Goal: Task Accomplishment & Management: Manage account settings

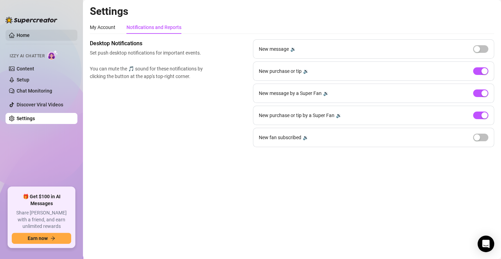
click at [30, 32] on link "Home" at bounding box center [23, 35] width 13 height 6
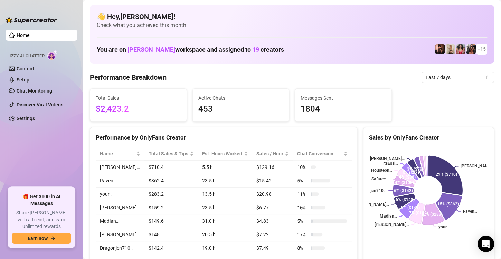
click at [486, 75] on icon "calendar" at bounding box center [488, 77] width 4 height 4
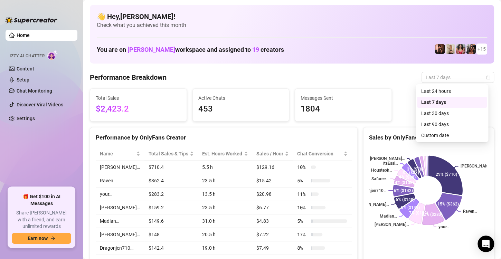
click at [440, 132] on div "Custom date" at bounding box center [452, 136] width 62 height 8
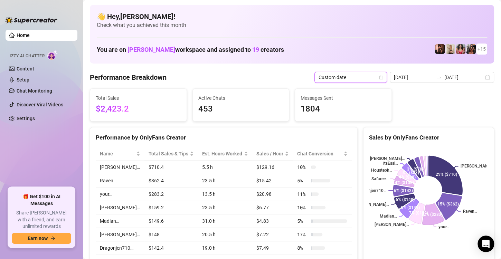
click at [440, 133] on div "Sales by OnlyFans Creator" at bounding box center [428, 137] width 119 height 9
click at [485, 77] on div "[DATE] [DATE]" at bounding box center [442, 77] width 104 height 11
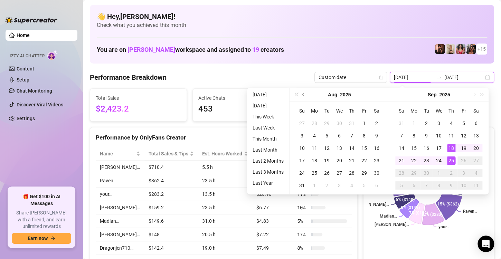
type input "[DATE]"
click at [451, 161] on div "25" at bounding box center [451, 161] width 8 height 8
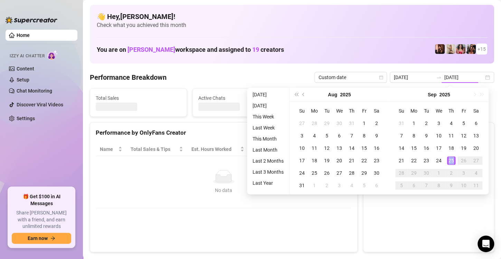
type input "[DATE]"
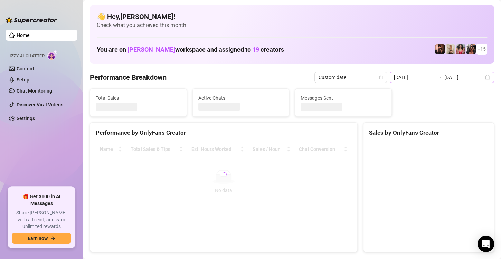
click at [481, 77] on div "[DATE] [DATE]" at bounding box center [442, 77] width 104 height 11
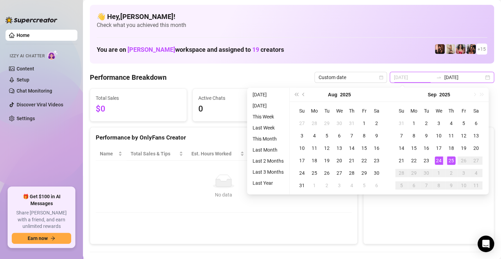
type input "[DATE]"
click at [442, 160] on div "24" at bounding box center [439, 161] width 8 height 8
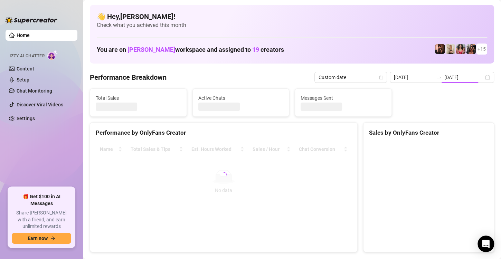
type input "[DATE]"
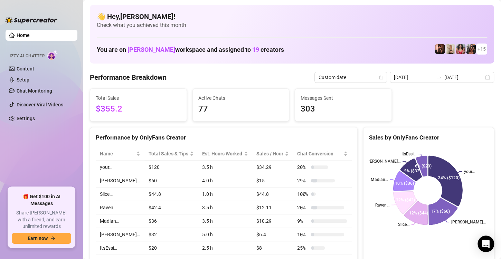
click at [357, 18] on h4 "👋 Hey, [PERSON_NAME] !" at bounding box center [292, 17] width 391 height 10
click at [480, 77] on div "[DATE] [DATE]" at bounding box center [442, 77] width 104 height 11
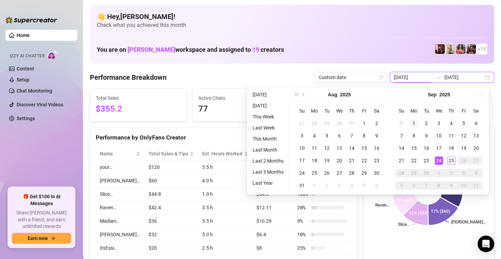
type input "[DATE]"
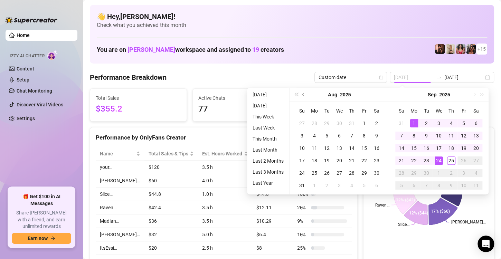
click at [415, 120] on div "1" at bounding box center [414, 123] width 8 height 8
type input "[DATE]"
click at [438, 159] on div "24" at bounding box center [439, 161] width 8 height 8
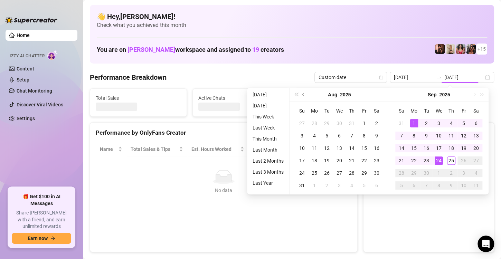
type input "[DATE]"
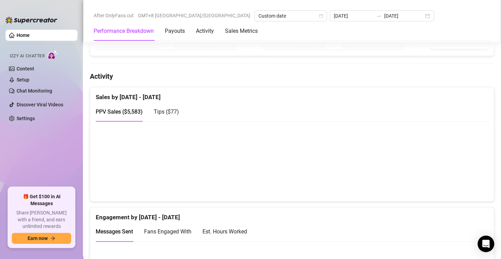
scroll to position [507, 0]
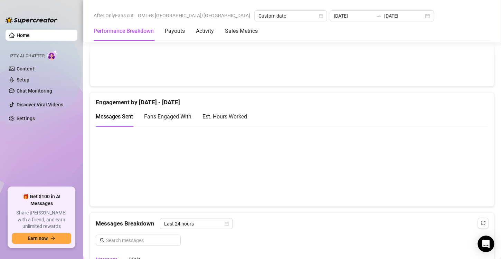
click at [162, 116] on span "Fans Engaged With" at bounding box center [167, 116] width 47 height 7
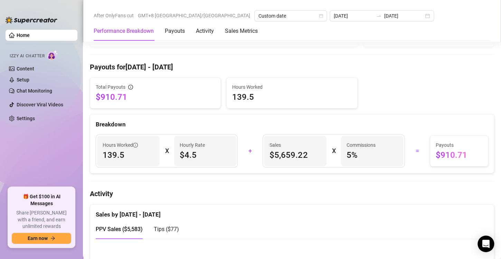
scroll to position [253, 0]
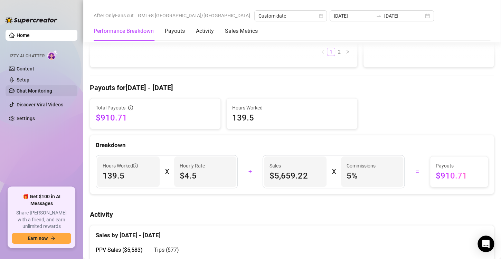
click at [38, 91] on link "Chat Monitoring" at bounding box center [35, 91] width 36 height 6
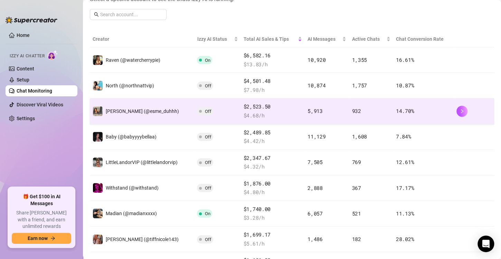
scroll to position [92, 0]
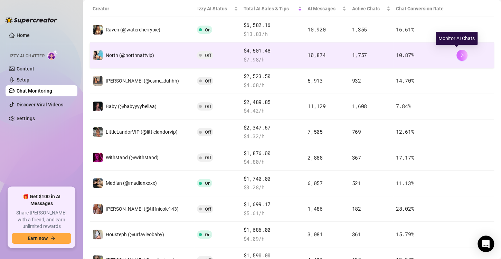
click at [461, 53] on icon "right" at bounding box center [462, 55] width 2 height 4
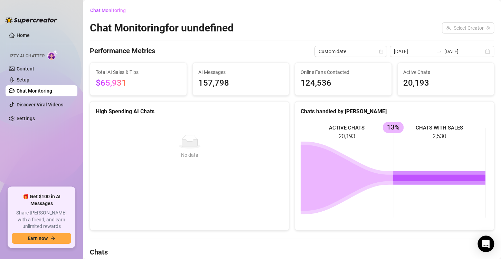
click at [33, 88] on link "Chat Monitoring" at bounding box center [35, 91] width 36 height 6
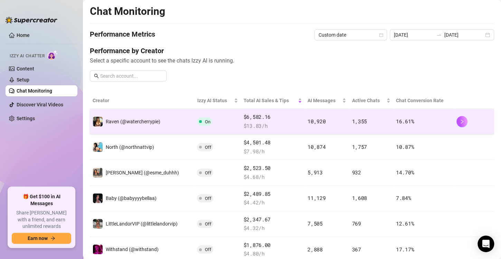
scroll to position [46, 0]
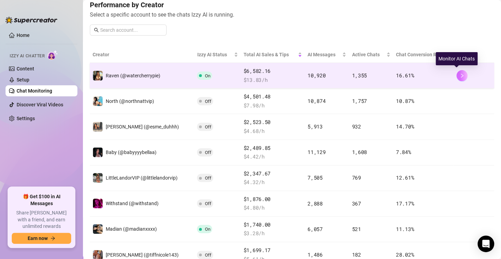
click at [461, 76] on icon "right" at bounding box center [462, 76] width 2 height 4
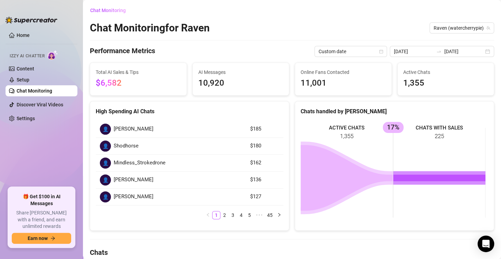
click at [52, 90] on link "Chat Monitoring" at bounding box center [35, 91] width 36 height 6
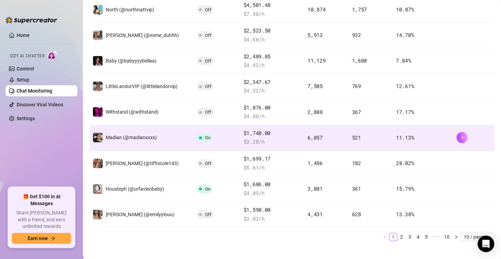
scroll to position [145, 0]
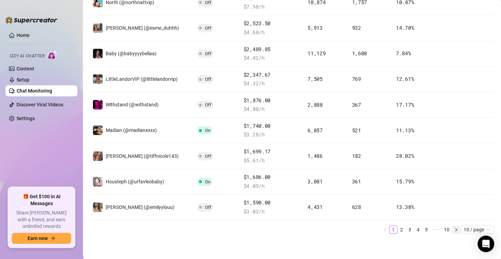
click at [454, 229] on icon "right" at bounding box center [456, 230] width 4 height 4
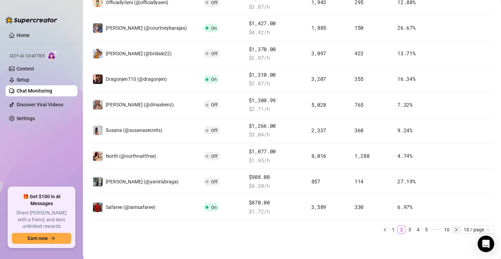
click at [454, 228] on icon "right" at bounding box center [456, 230] width 4 height 4
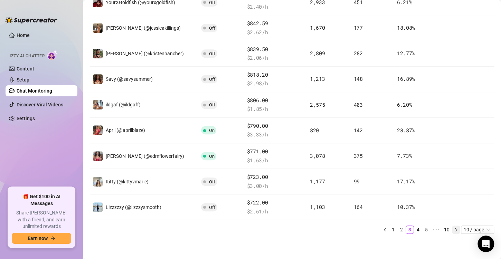
click at [454, 228] on icon "right" at bounding box center [456, 230] width 4 height 4
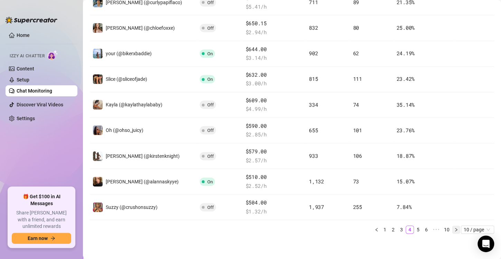
click at [455, 230] on icon "right" at bounding box center [456, 229] width 2 height 3
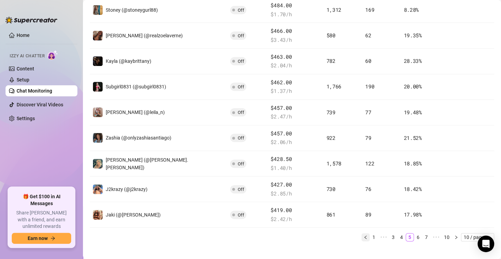
click at [364, 235] on icon "left" at bounding box center [366, 237] width 4 height 4
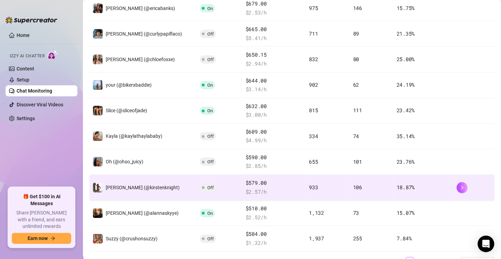
scroll to position [122, 0]
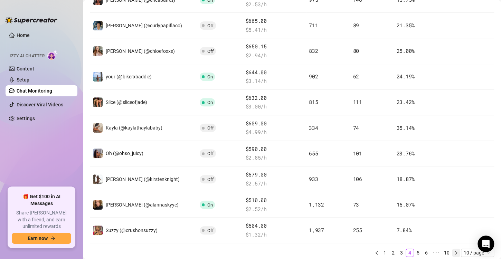
click at [454, 252] on icon "right" at bounding box center [456, 253] width 4 height 4
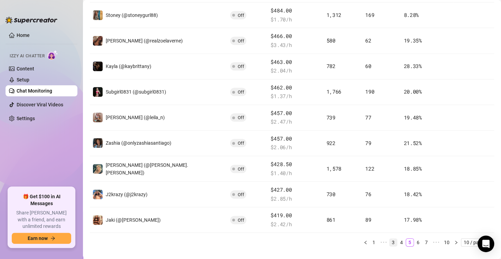
scroll to position [145, 0]
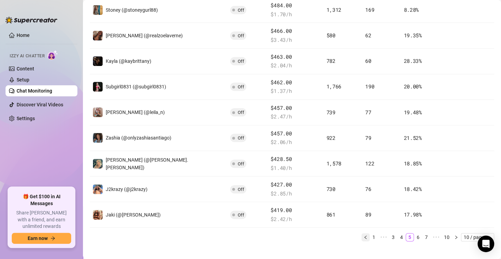
click at [362, 233] on button "button" at bounding box center [366, 237] width 8 height 8
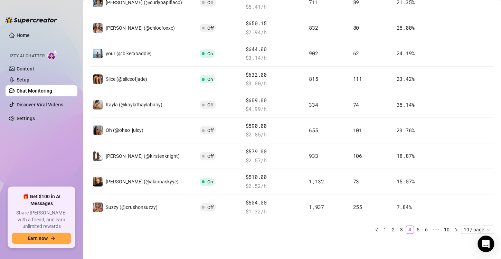
click at [360, 230] on ul "1 2 3 4 5 6 ••• 10 10 / page" at bounding box center [292, 230] width 404 height 8
click at [375, 228] on icon "left" at bounding box center [377, 230] width 4 height 4
click at [372, 228] on ul "1 2 3 4 5 6 ••• 10 10 / page" at bounding box center [292, 230] width 404 height 8
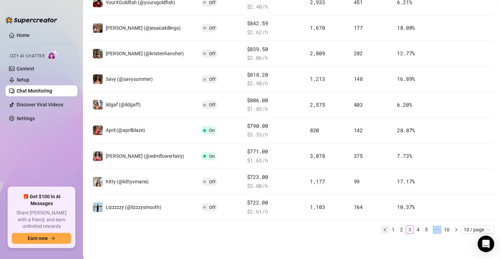
click at [372, 228] on ul "1 2 3 4 5 ••• 10 10 / page" at bounding box center [292, 230] width 404 height 8
click at [390, 229] on link "1" at bounding box center [394, 230] width 8 height 8
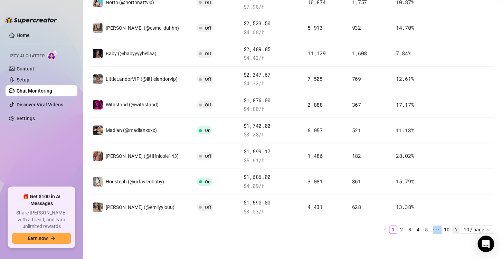
click at [454, 230] on icon "right" at bounding box center [456, 230] width 4 height 4
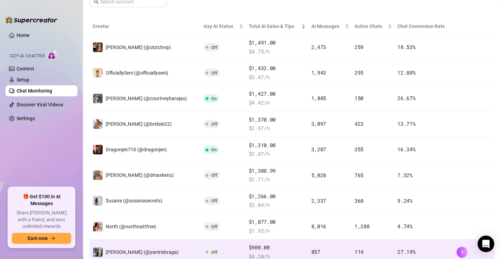
scroll to position [115, 0]
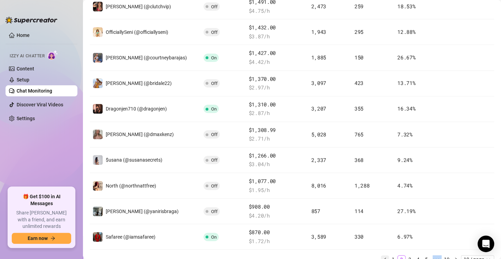
click at [381, 255] on button "button" at bounding box center [385, 259] width 8 height 8
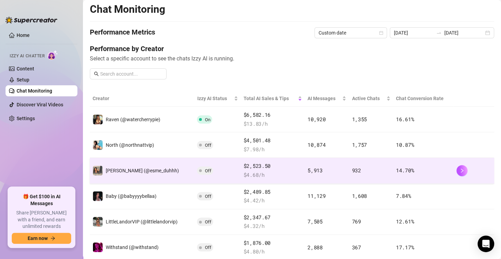
scroll to position [0, 0]
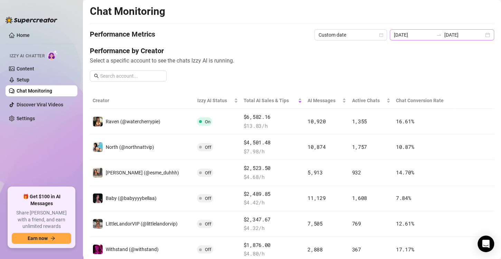
click at [479, 33] on div "[DATE] [DATE]" at bounding box center [442, 34] width 104 height 11
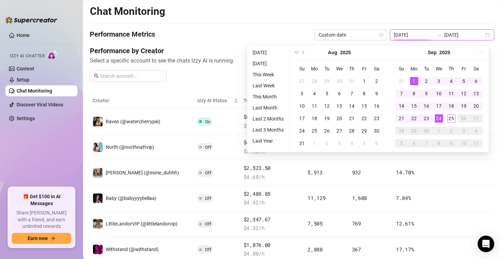
type input "[DATE]"
click at [240, 3] on main "Chat Monitoring Performance Metrics Custom date [DATE] [DATE] Performance by Cr…" at bounding box center [292, 202] width 418 height 405
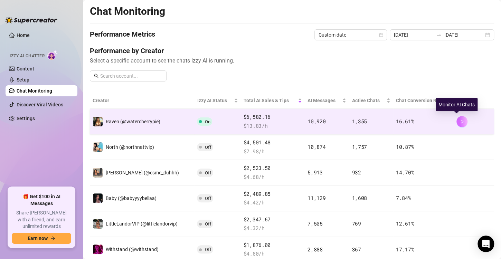
click at [460, 121] on icon "right" at bounding box center [462, 121] width 5 height 5
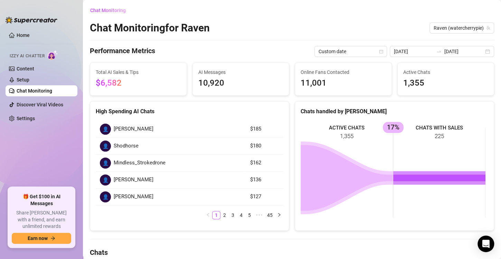
click at [32, 91] on link "Chat Monitoring" at bounding box center [35, 91] width 36 height 6
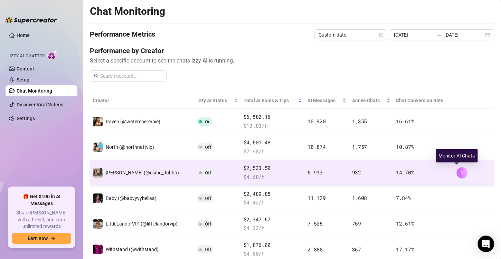
click at [461, 171] on icon "right" at bounding box center [462, 173] width 2 height 4
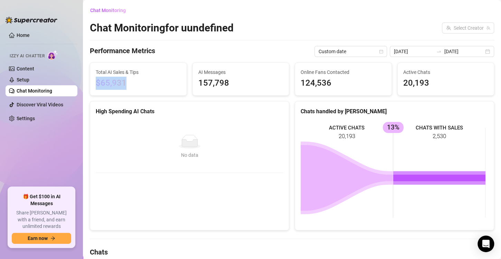
drag, startPoint x: 134, startPoint y: 85, endPoint x: 88, endPoint y: 90, distance: 45.5
click at [88, 90] on div "Total AI Sales & Tips $65,931" at bounding box center [138, 79] width 103 height 33
click at [30, 121] on link "Settings" at bounding box center [26, 119] width 18 height 6
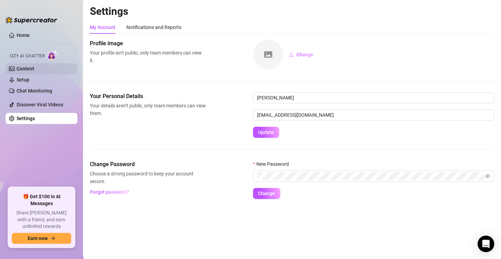
click at [17, 66] on link "Content" at bounding box center [26, 69] width 18 height 6
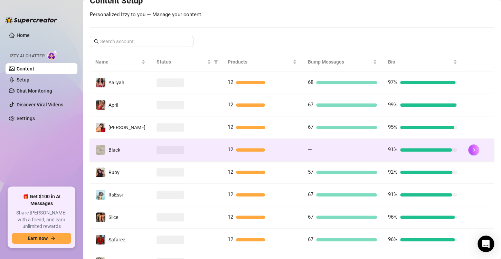
scroll to position [168, 0]
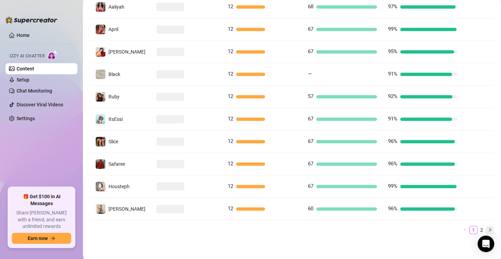
click at [486, 228] on button "button" at bounding box center [490, 230] width 8 height 8
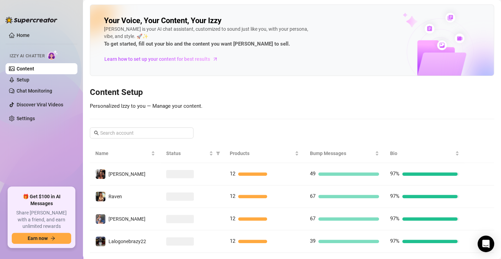
scroll to position [0, 0]
click at [26, 32] on link "Home" at bounding box center [23, 35] width 13 height 6
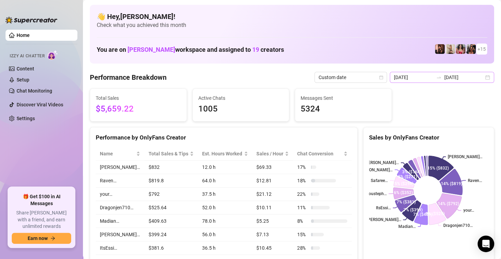
click at [479, 76] on div "[DATE] [DATE]" at bounding box center [442, 77] width 104 height 11
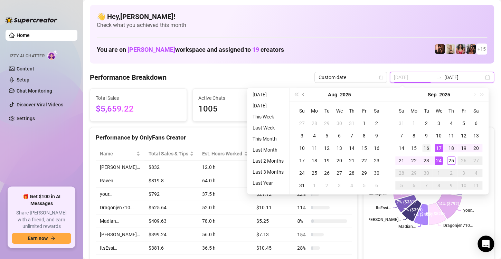
type input "[DATE]"
click at [425, 145] on div "16" at bounding box center [426, 148] width 8 height 8
type input "[DATE]"
click at [447, 158] on div "25" at bounding box center [451, 161] width 8 height 8
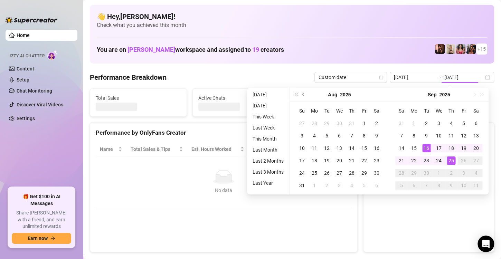
type input "[DATE]"
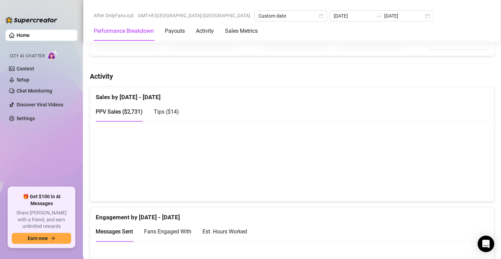
scroll to position [277, 0]
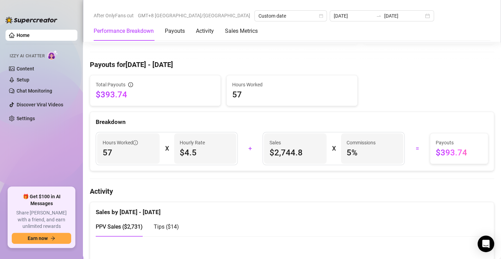
click at [197, 153] on span "$4.5" at bounding box center [205, 152] width 51 height 11
click at [174, 224] on span "Tips ( $14 )" at bounding box center [166, 227] width 25 height 7
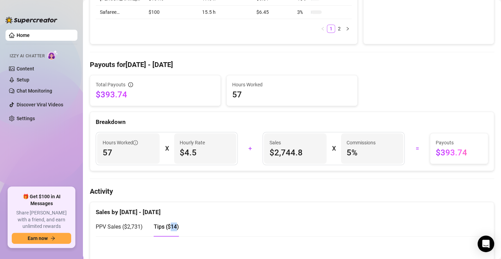
scroll to position [0, 0]
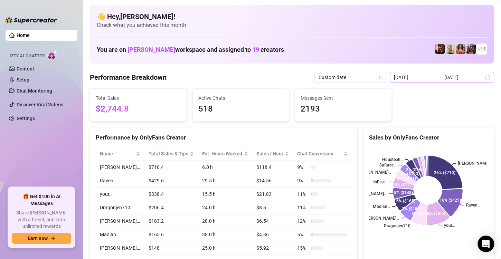
click at [481, 74] on div "[DATE] [DATE]" at bounding box center [442, 77] width 104 height 11
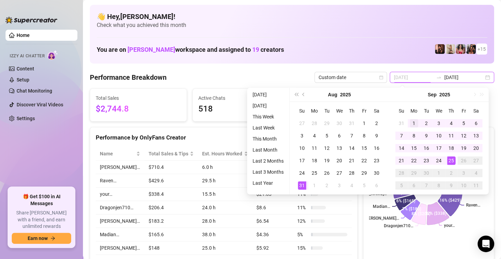
type input "[DATE]"
click at [410, 124] on div "1" at bounding box center [414, 123] width 8 height 8
click at [427, 173] on div "30" at bounding box center [426, 173] width 8 height 8
type input "[DATE]"
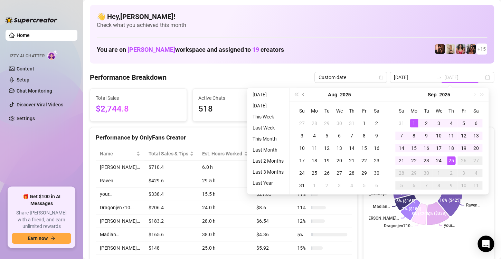
click at [449, 161] on div "25" at bounding box center [451, 161] width 8 height 8
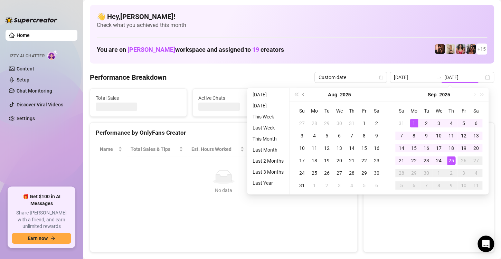
type input "[DATE]"
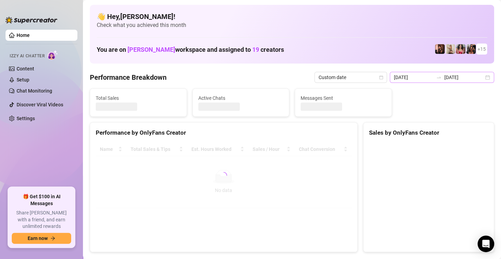
click at [485, 78] on div "[DATE] [DATE]" at bounding box center [442, 77] width 104 height 11
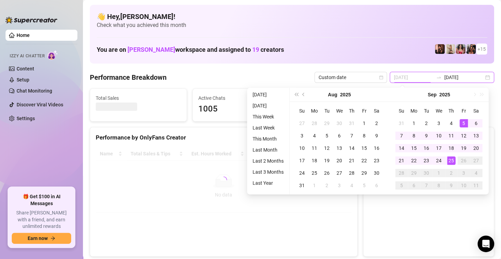
type input "[DATE]"
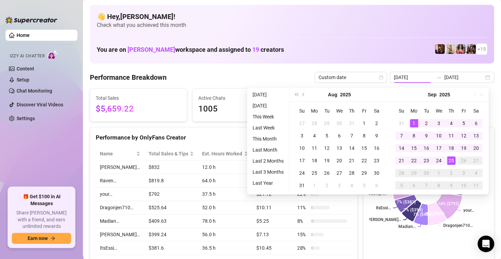
click at [154, 94] on span "Total Sales" at bounding box center [138, 98] width 85 height 8
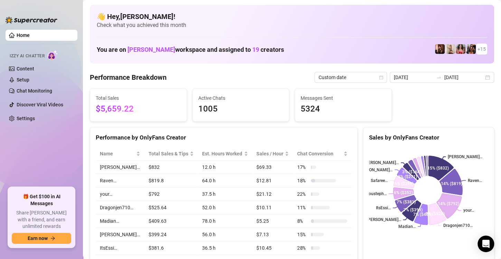
click at [44, 162] on ul "Home Izzy AI Chatter Content Setup Chat Monitoring Discover Viral Videos Settin…" at bounding box center [42, 106] width 72 height 158
